Goal: Transaction & Acquisition: Obtain resource

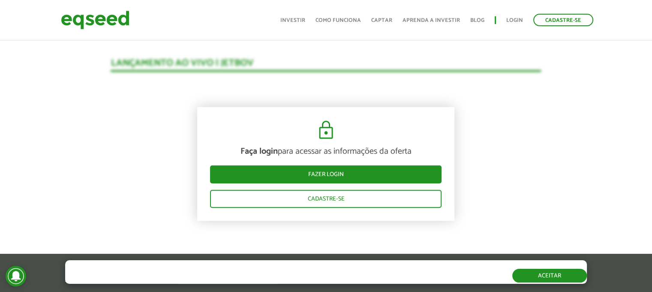
scroll to position [862, 0]
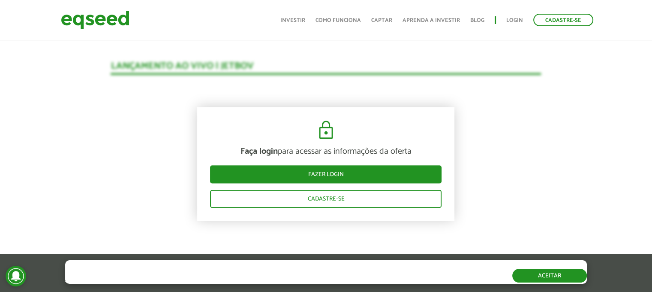
click at [536, 272] on button "Aceitar" at bounding box center [549, 275] width 75 height 14
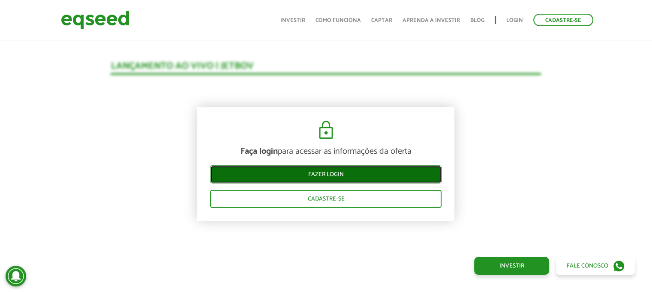
click at [317, 171] on link "Fazer login" at bounding box center [326, 175] width 232 height 18
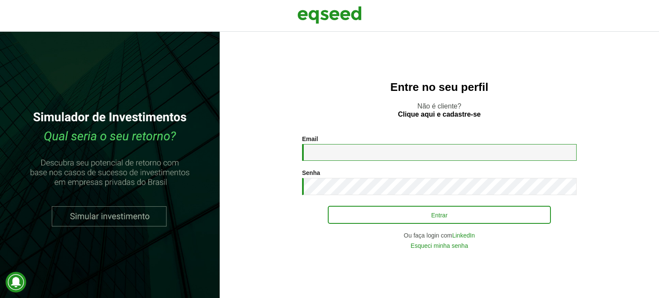
type input "**********"
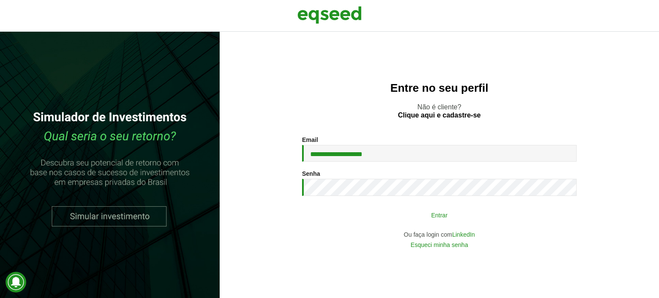
click at [410, 218] on button "Entrar" at bounding box center [439, 215] width 223 height 16
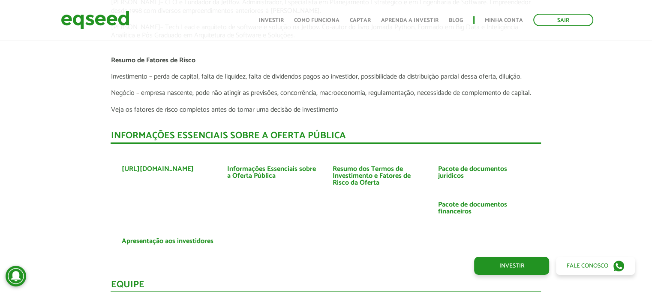
scroll to position [1917, 0]
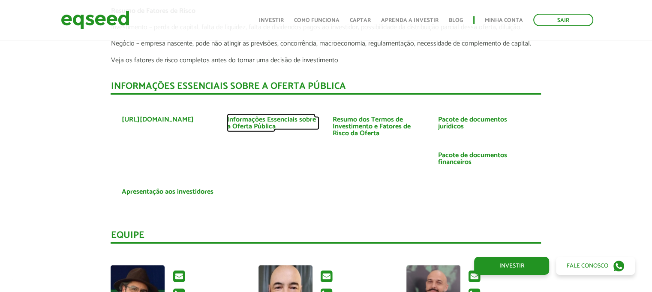
click at [257, 118] on link "Informações Essenciais sobre a Oferta Pública" at bounding box center [273, 123] width 93 height 14
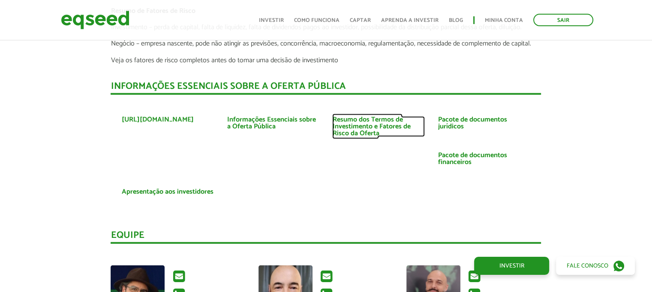
click at [348, 125] on link "Resumo dos Termos de Investimento e Fatores de Risco da Oferta" at bounding box center [378, 126] width 93 height 21
